Goal: Transaction & Acquisition: Purchase product/service

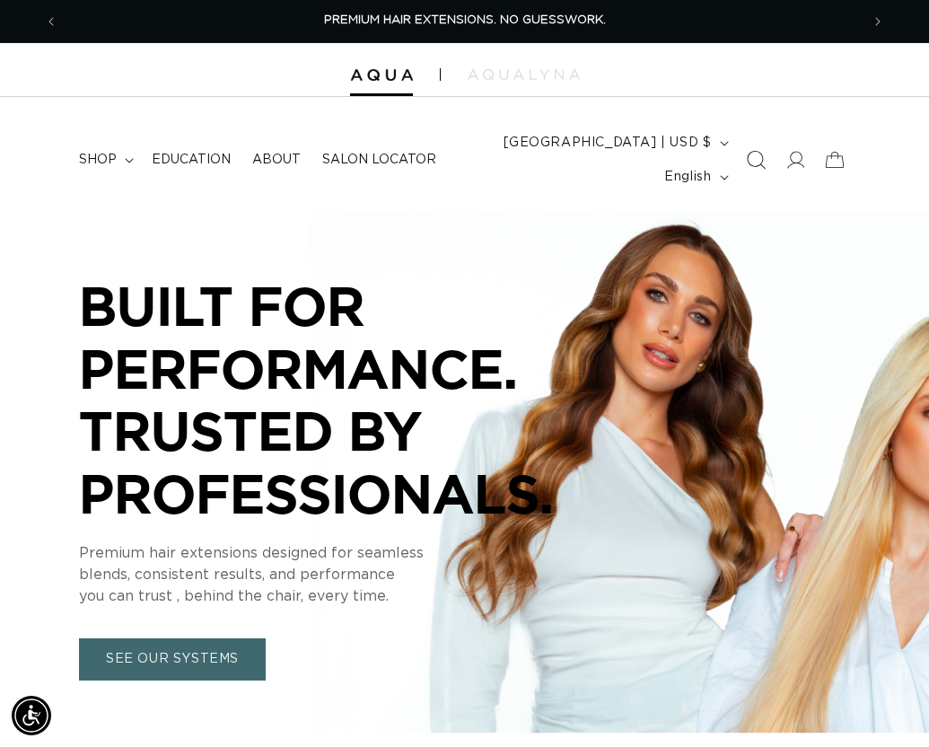
click at [746, 152] on icon "Search" at bounding box center [755, 160] width 19 height 19
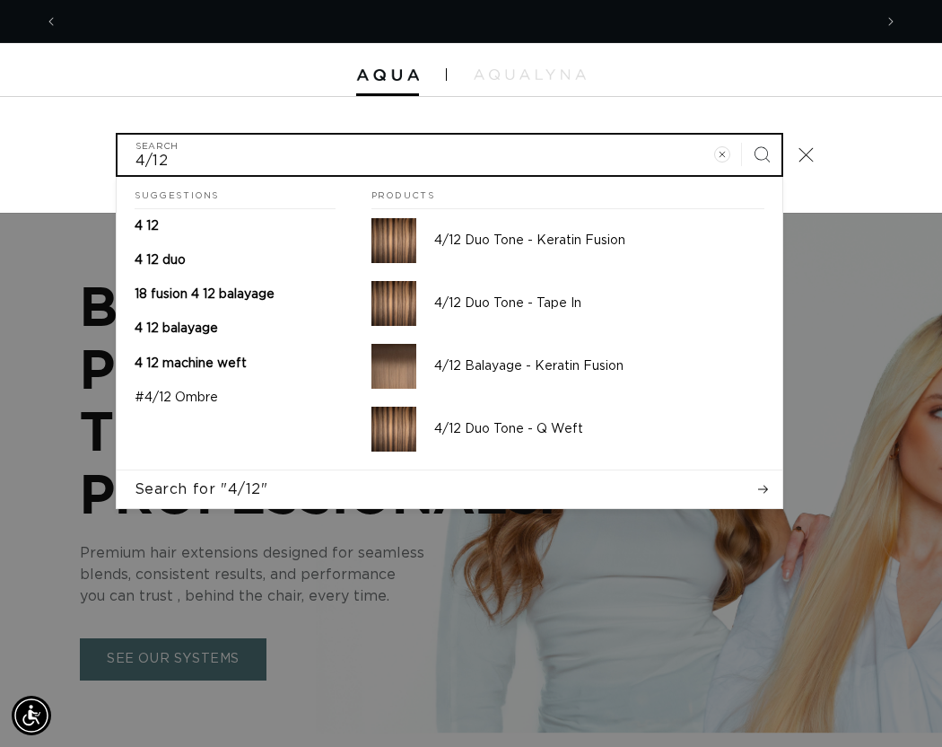
scroll to position [0, 1630]
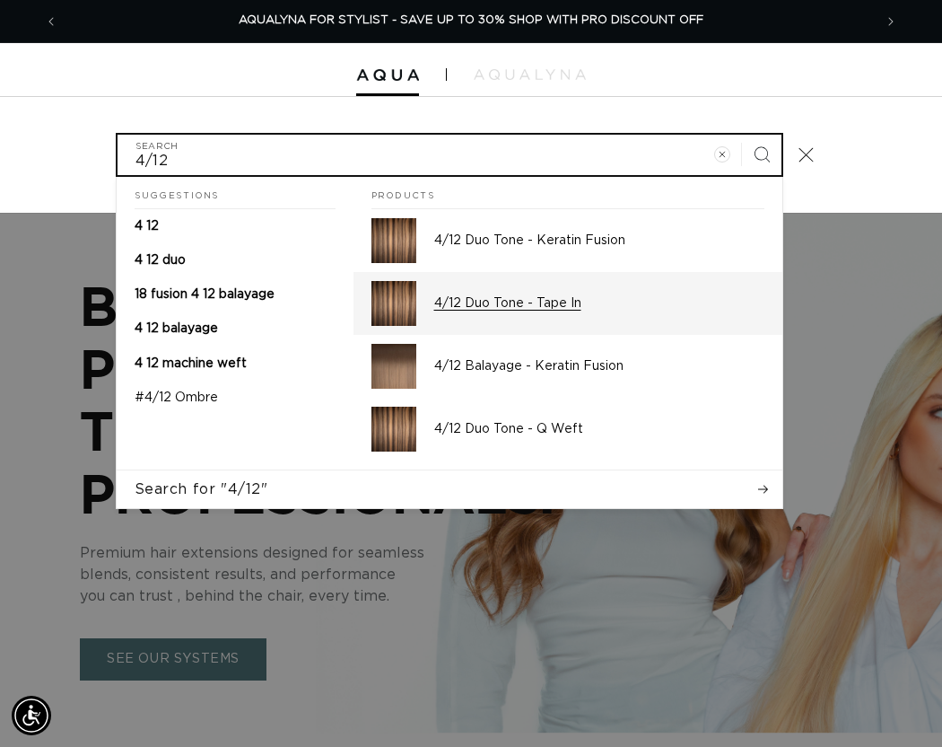
type input "4/12"
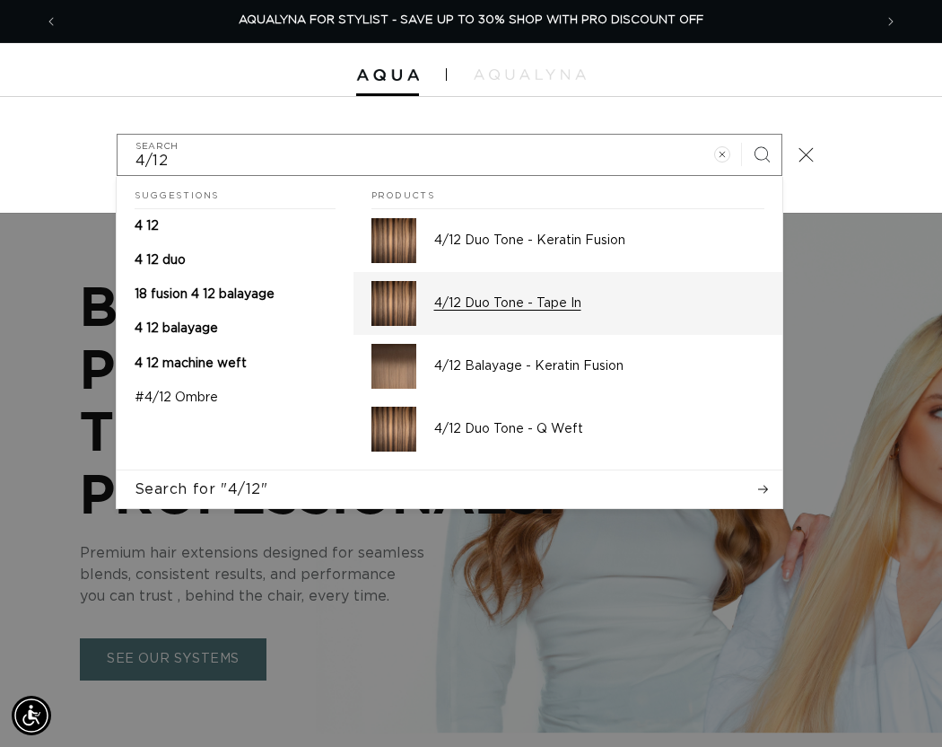
click at [536, 295] on p "4/12 Duo Tone - Tape In" at bounding box center [599, 303] width 330 height 16
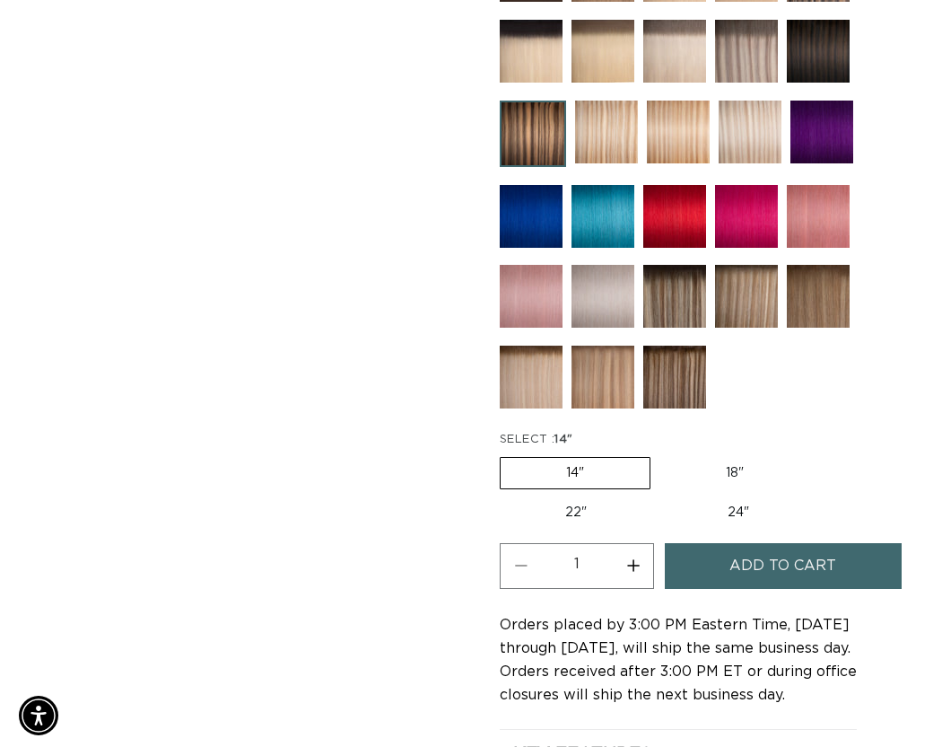
scroll to position [0, 1603]
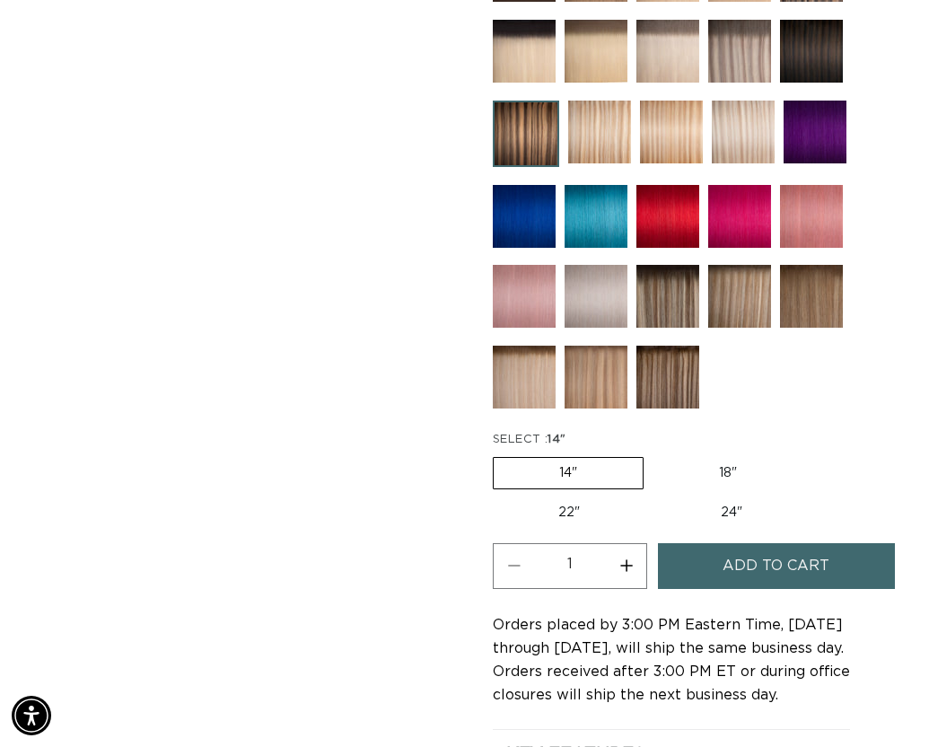
click at [601, 510] on label "22" Variant sold out or unavailable" at bounding box center [569, 512] width 153 height 31
click at [811, 454] on input "22" Variant sold out or unavailable" at bounding box center [811, 453] width 1 height 1
radio input "true"
click at [736, 568] on span "Add to cart" at bounding box center [776, 566] width 107 height 46
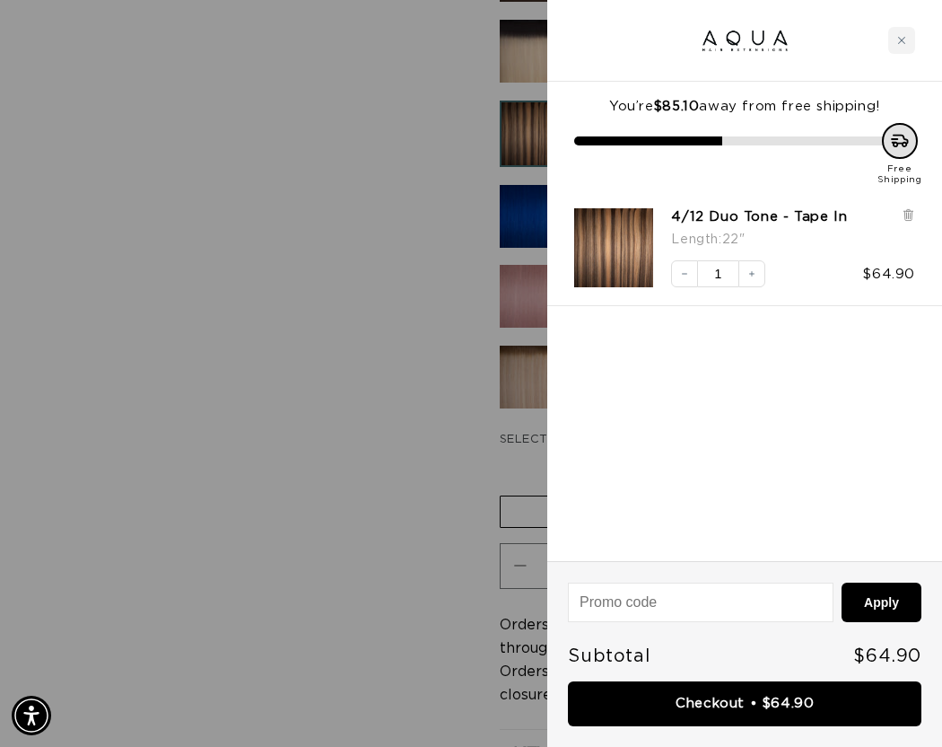
scroll to position [0, 815]
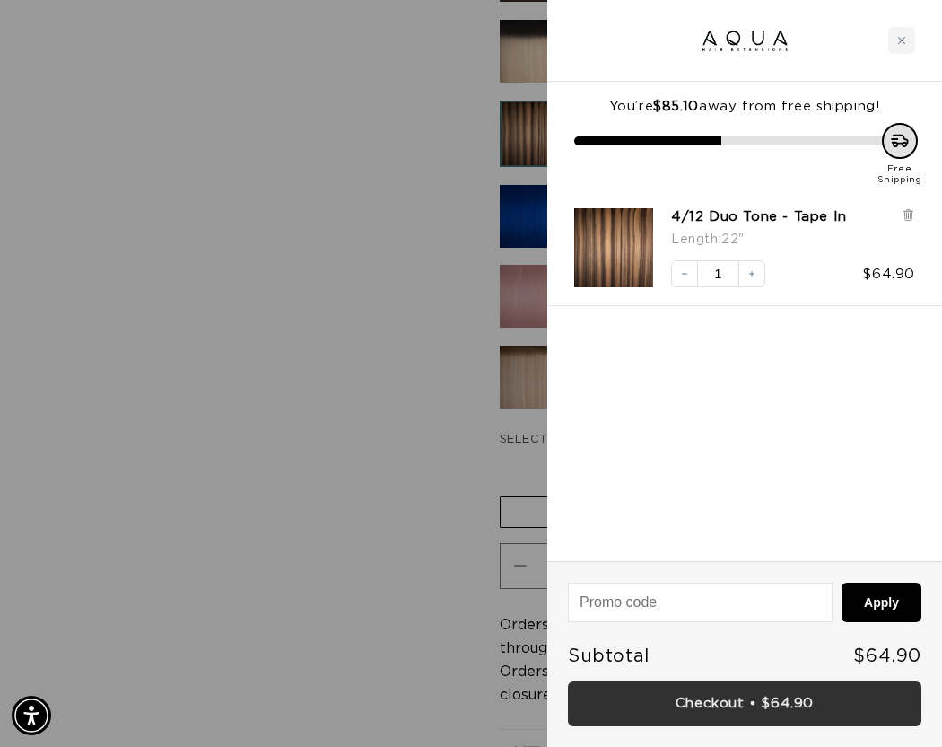
click at [715, 692] on link "Checkout • $64.90" at bounding box center [745, 704] width 354 height 46
